Goal: Transaction & Acquisition: Obtain resource

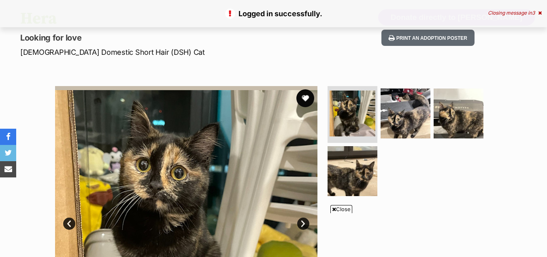
click at [304, 94] on button "favourite" at bounding box center [306, 98] width 18 height 18
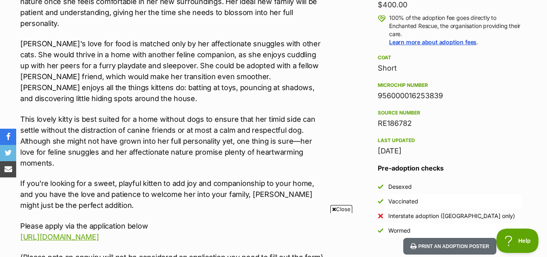
scroll to position [605, 0]
click at [272, 177] on p "If you're looking for a sweet, playful kitten to add joy and companionship to y…" at bounding box center [173, 193] width 306 height 33
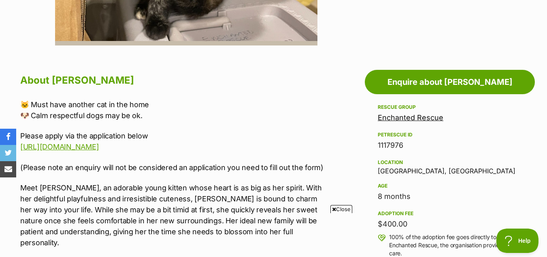
scroll to position [386, 0]
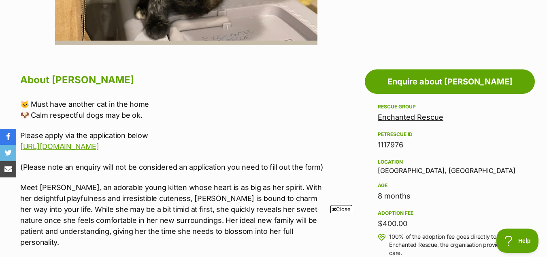
click at [425, 115] on link "Enchanted Rescue" at bounding box center [411, 117] width 66 height 9
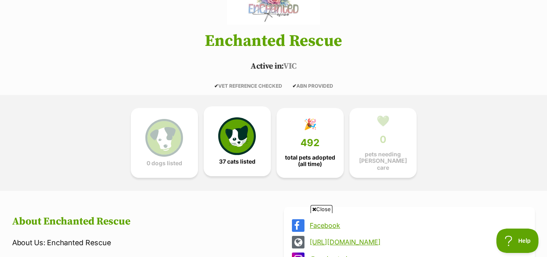
click at [254, 150] on img at bounding box center [236, 135] width 37 height 37
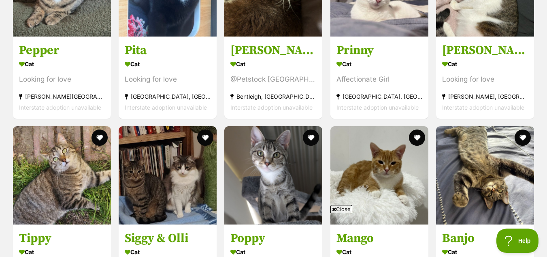
scroll to position [1418, 0]
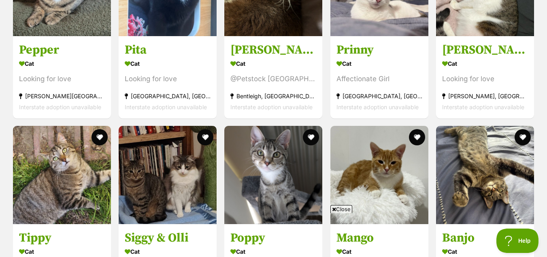
click at [255, 142] on img at bounding box center [274, 175] width 98 height 98
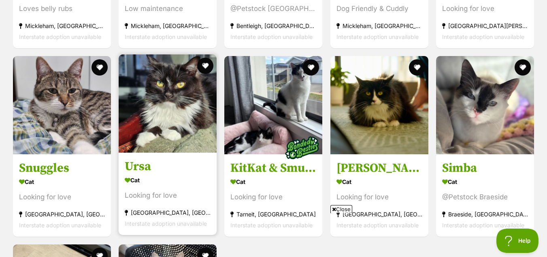
scroll to position [2048, 0]
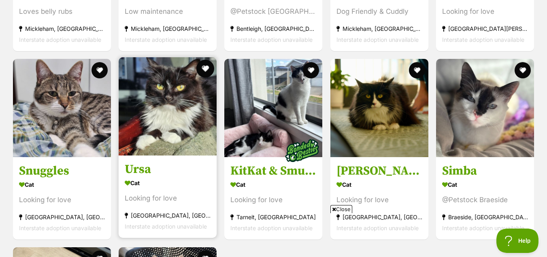
click at [204, 64] on button "favourite" at bounding box center [206, 69] width 18 height 18
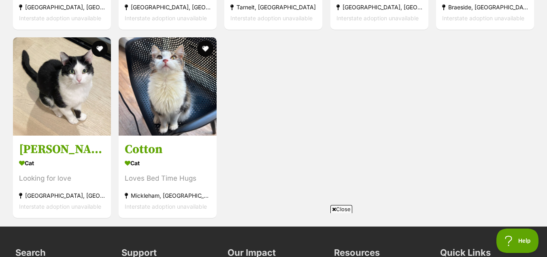
scroll to position [2251, 0]
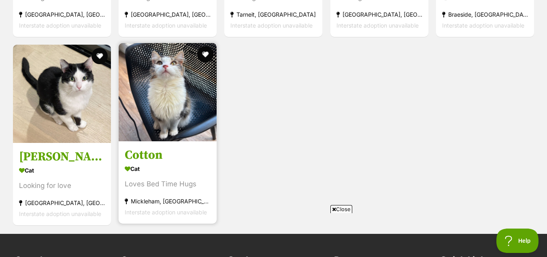
click at [174, 90] on img at bounding box center [168, 92] width 98 height 98
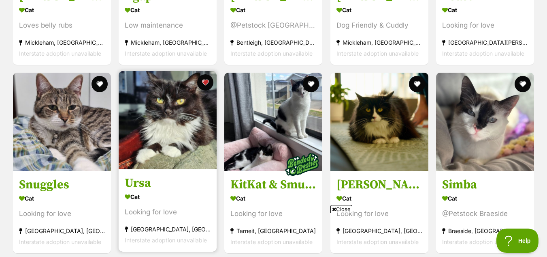
scroll to position [2034, 0]
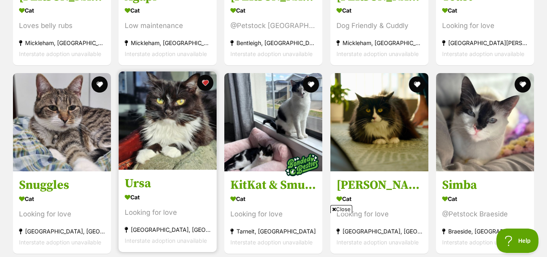
click at [182, 148] on img at bounding box center [168, 120] width 98 height 98
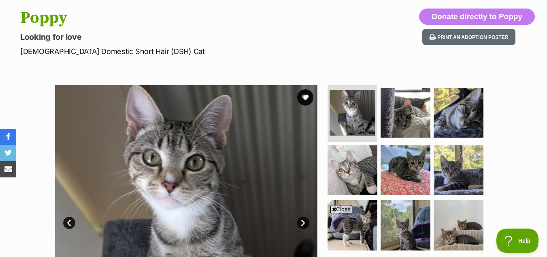
scroll to position [51, 0]
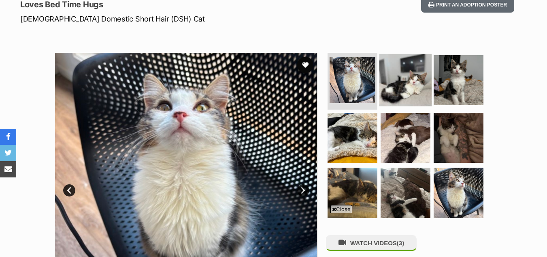
click at [411, 77] on img at bounding box center [406, 80] width 52 height 52
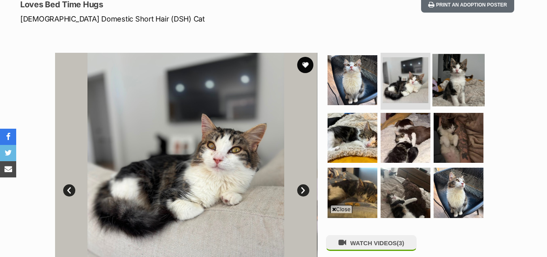
click at [462, 71] on img at bounding box center [459, 80] width 52 height 52
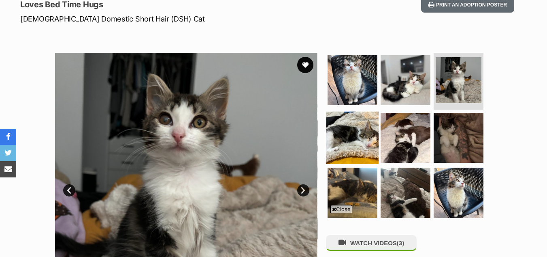
click at [356, 128] on img at bounding box center [353, 137] width 52 height 52
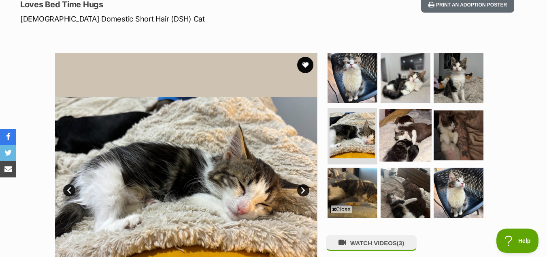
click at [406, 138] on img at bounding box center [406, 135] width 52 height 52
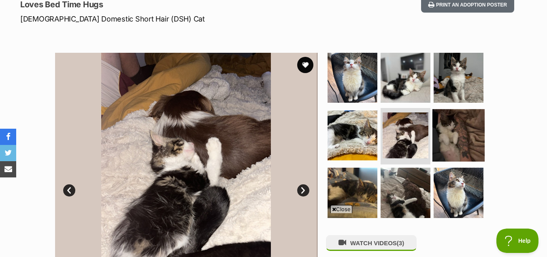
click at [472, 128] on img at bounding box center [459, 135] width 52 height 52
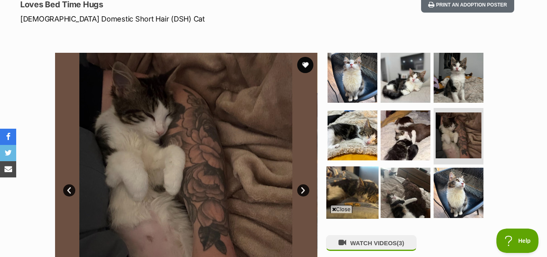
click at [353, 190] on img at bounding box center [353, 192] width 52 height 52
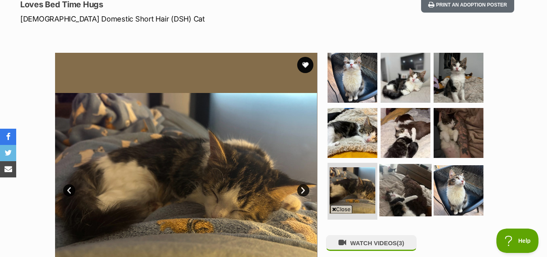
click at [403, 187] on img at bounding box center [406, 190] width 52 height 52
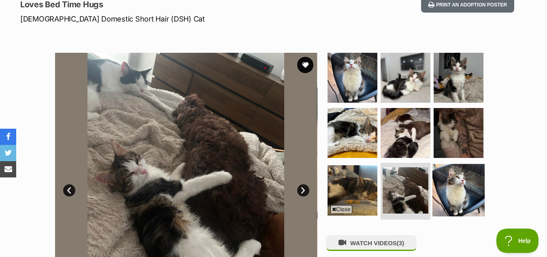
click at [468, 176] on img at bounding box center [459, 190] width 52 height 52
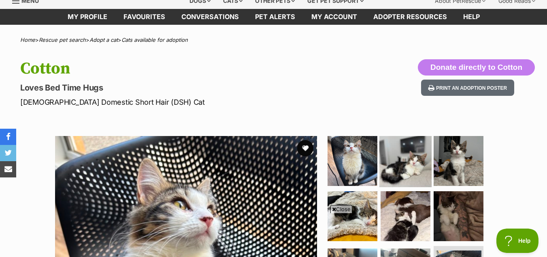
click at [415, 160] on img at bounding box center [406, 161] width 52 height 52
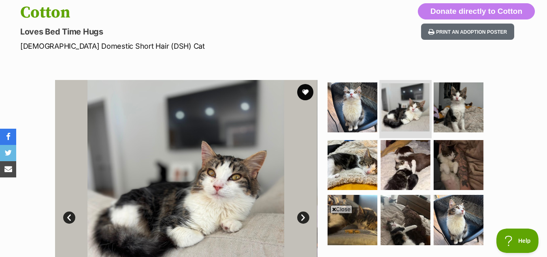
scroll to position [89, 0]
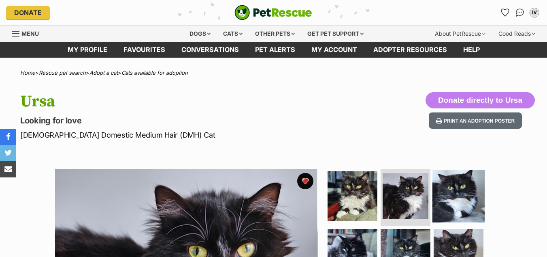
scroll to position [105, 0]
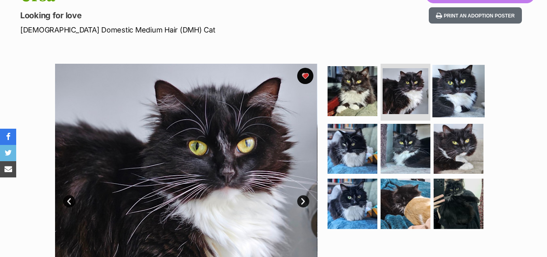
click at [465, 83] on img at bounding box center [459, 91] width 52 height 52
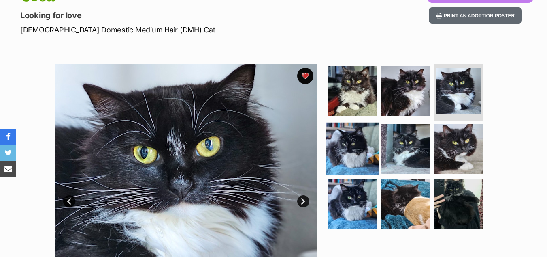
click at [344, 144] on img at bounding box center [353, 148] width 52 height 52
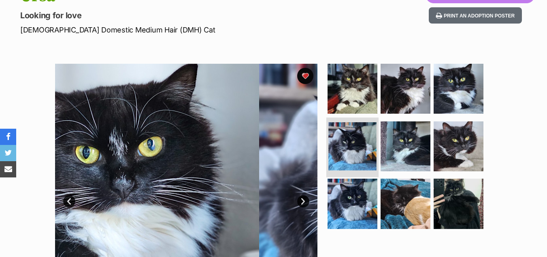
scroll to position [0, 0]
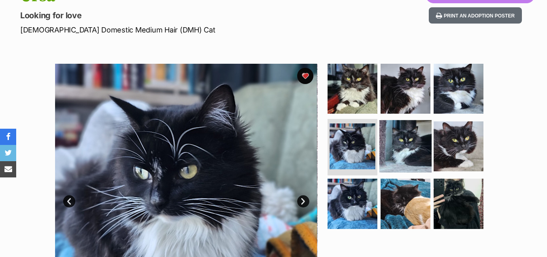
click at [405, 147] on img at bounding box center [406, 146] width 52 height 52
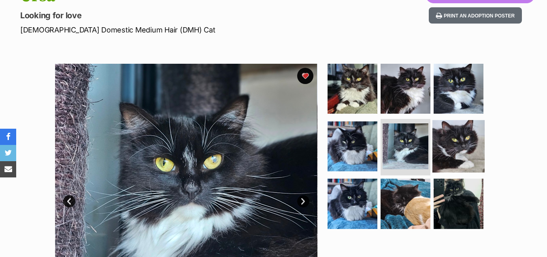
click at [453, 146] on img at bounding box center [459, 146] width 52 height 52
